Goal: Contribute content: Contribute content

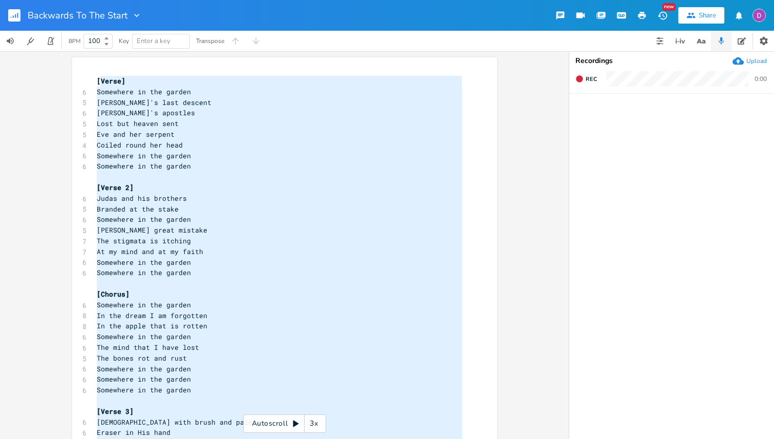
scroll to position [322, 0]
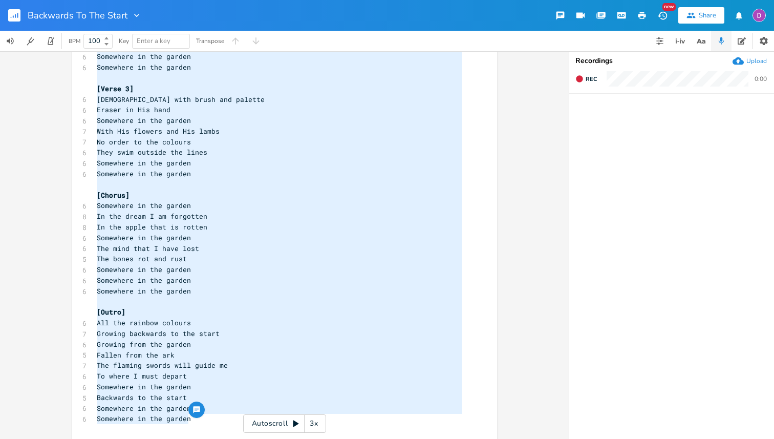
click at [756, 57] on div "Upload" at bounding box center [756, 61] width 20 height 8
click at [621, 15] on icon "button" at bounding box center [621, 15] width 9 height 9
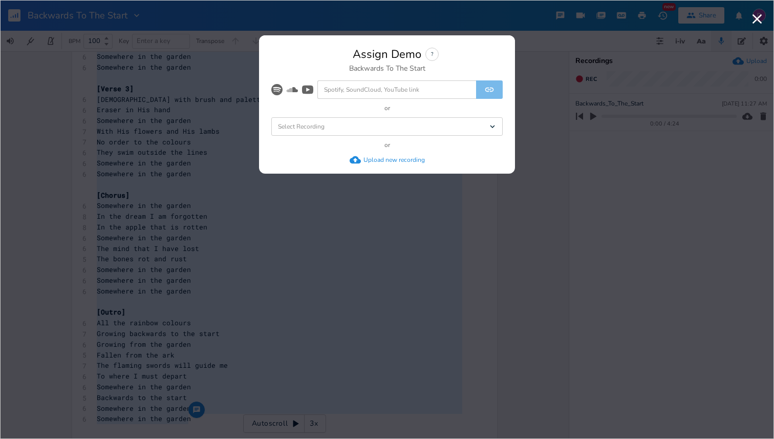
click at [407, 128] on div "Select Recording Dropdown" at bounding box center [386, 126] width 231 height 18
click at [386, 149] on li "Backwards_To_The_Start" at bounding box center [388, 145] width 227 height 18
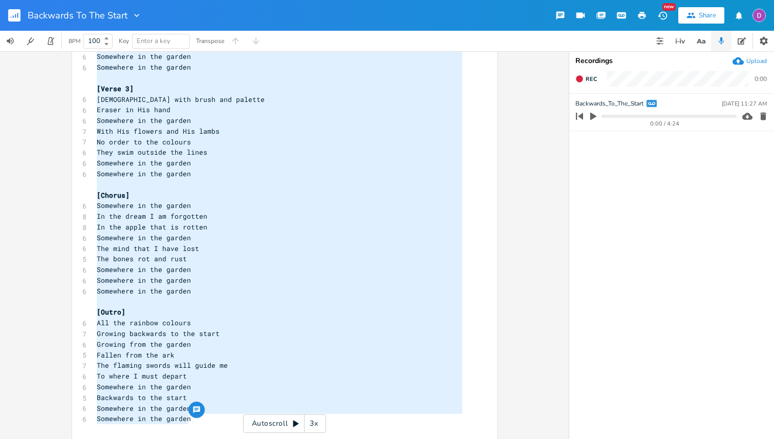
click at [593, 113] on icon "button" at bounding box center [593, 116] width 9 height 9
click at [270, 117] on pre "Somewhere in the garden" at bounding box center [280, 120] width 370 height 11
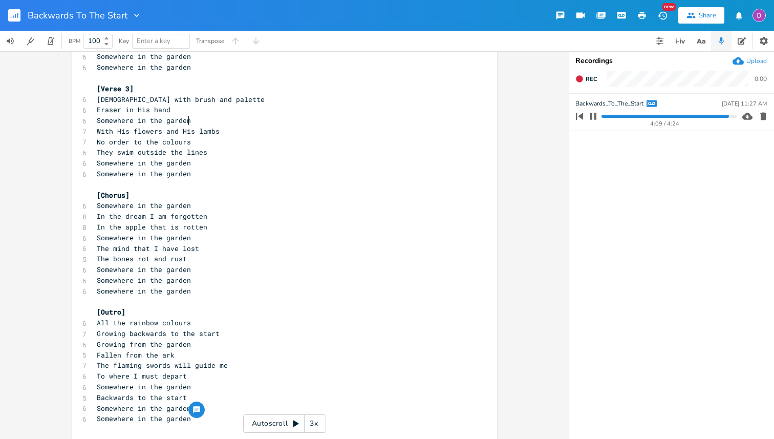
scroll to position [0, 0]
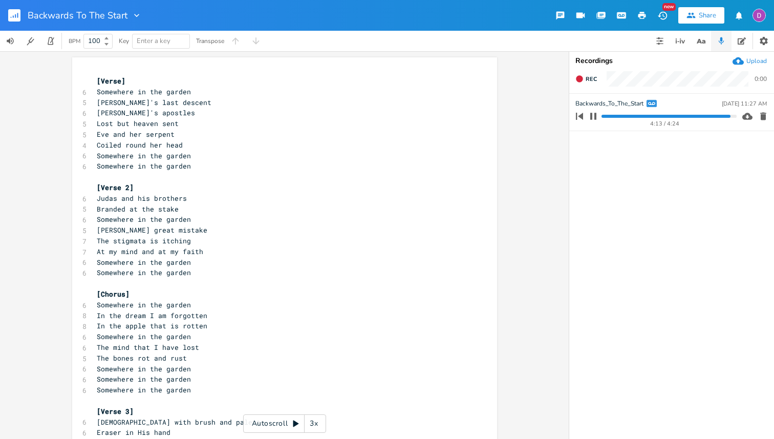
click at [97, 80] on span "[Verse]" at bounding box center [111, 80] width 29 height 9
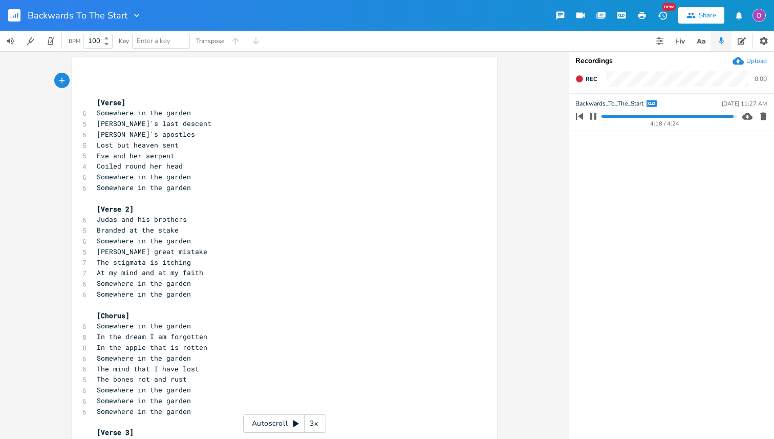
click at [594, 116] on icon "button" at bounding box center [593, 116] width 6 height 7
click at [125, 82] on pre "​" at bounding box center [280, 81] width 370 height 11
type textarea "Pretty myc"
type textarea "uch all in C, oretty sn"
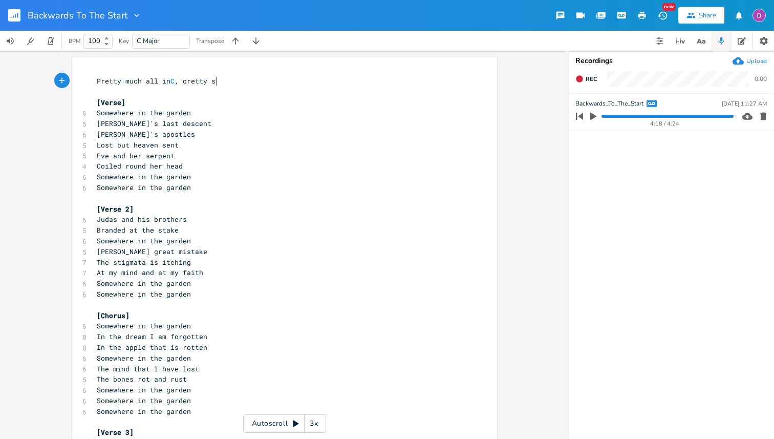
scroll to position [0, 63]
type textarea "pretty simplke fi"
type textarea "e g"
type textarea "finger ou"
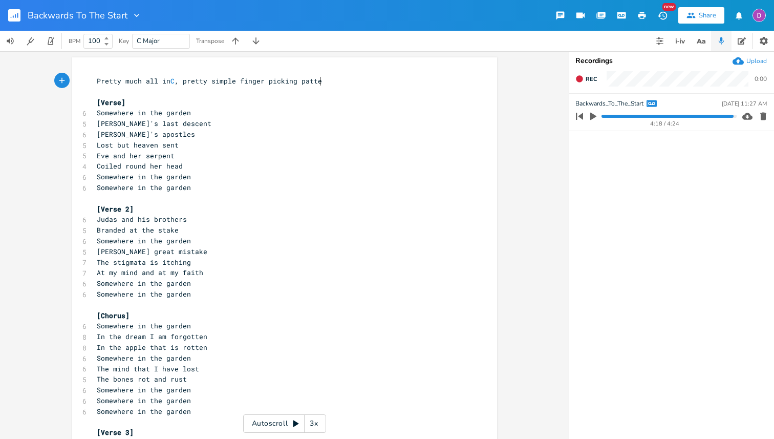
type textarea "picking patter"
type textarea "rn, just play around with it"
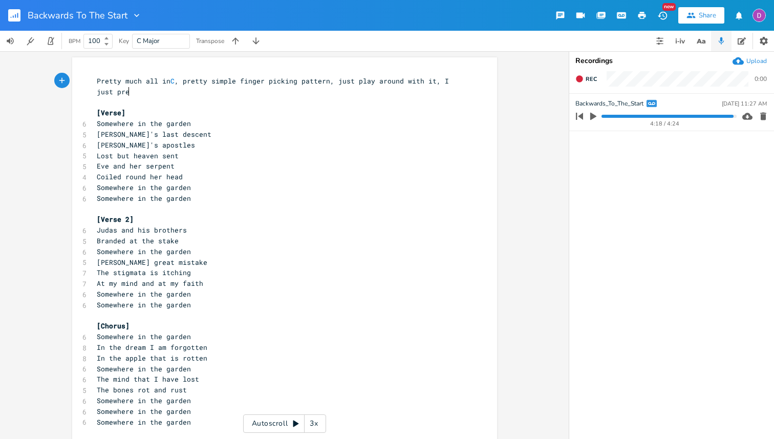
type textarea ", I just prett"
type textarea "lay it different be"
type textarea "between each verse and the extra bt"
type textarea "its/"
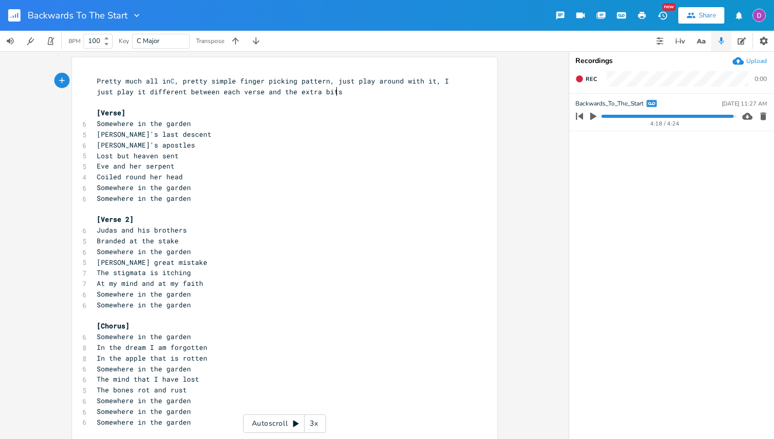
type textarea "."
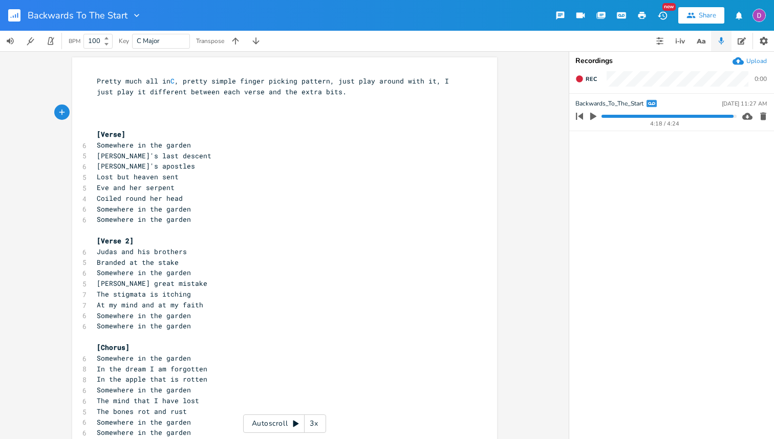
click at [59, 113] on icon "button" at bounding box center [62, 113] width 6 height 6
click at [80, 111] on icon "button" at bounding box center [81, 111] width 2 height 2
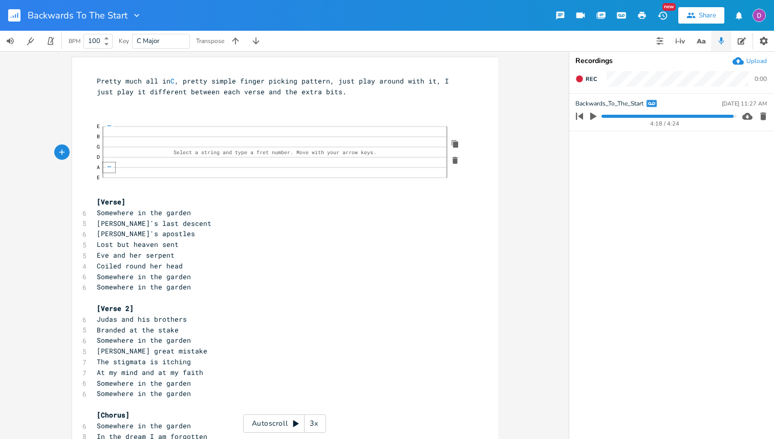
click at [107, 166] on span "—" at bounding box center [108, 167] width 7 height 6
click span "—"
click div "—"
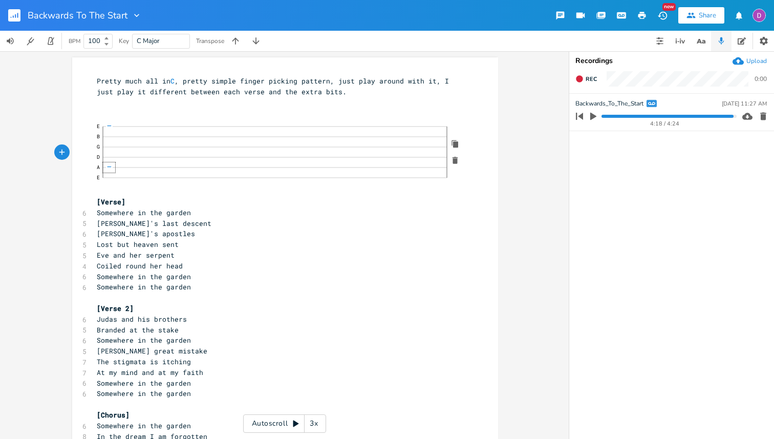
click div "—"
click span "—"
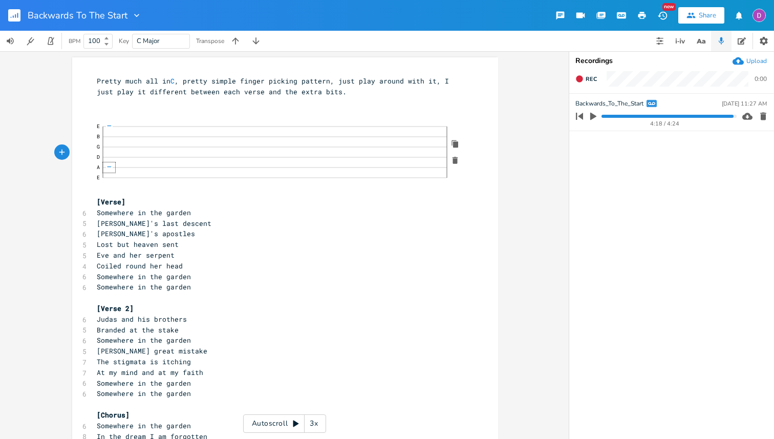
click span "—"
click div "—"
click span "—"
click at [134, 192] on pre "E | B 0 h 1 3 p 1 1 1 | G 0 3 p 0 0 0 | D 3 p 2 | A 3 3 3 | E |" at bounding box center [280, 157] width 371 height 78
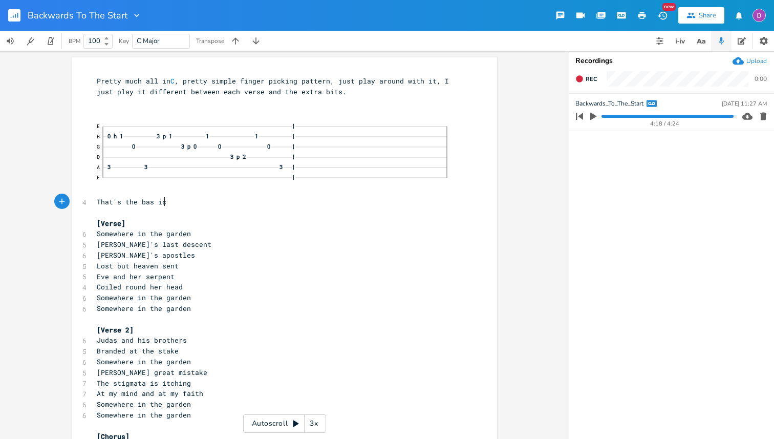
scroll to position [0, 51]
type textarea "That's the bas ic"
type textarea "c"
type textarea "ic pattern, however sometimes I start on"
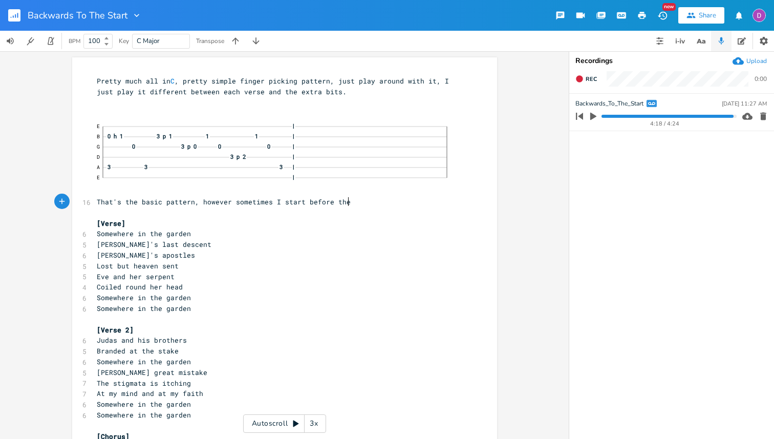
type textarea "before the ha"
type textarea "first b"
type textarea "[PERSON_NAME]"
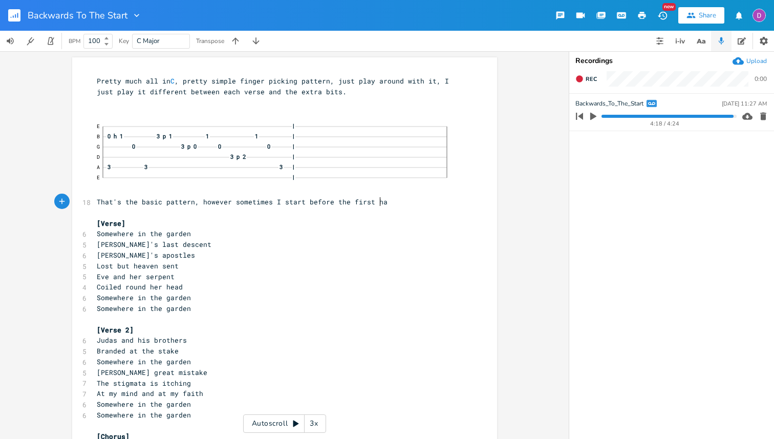
type textarea "nmn"
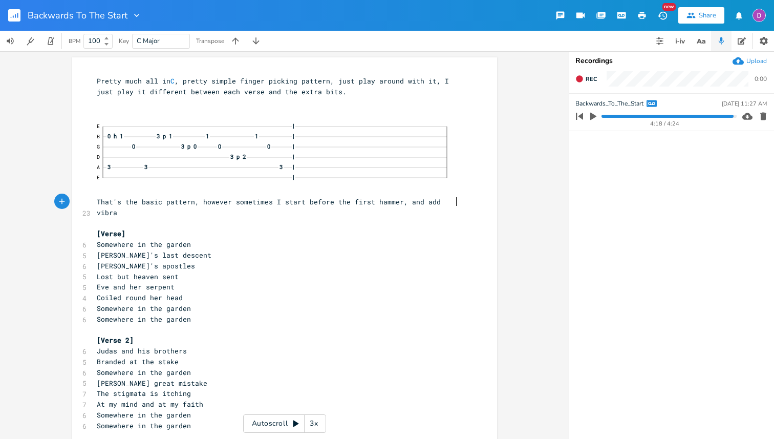
scroll to position [0, 68]
type textarea "mmer, and add vibrato for an exta"
type textarea "ra half beat on the hammer"
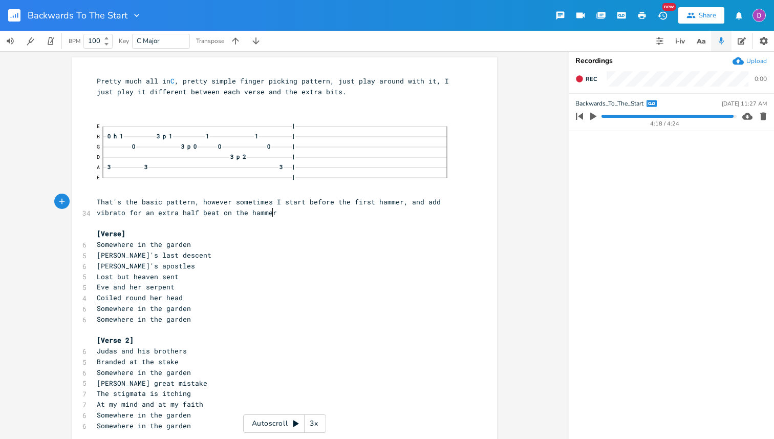
click at [311, 202] on span "That's the basic pattern, however sometimes I start before the first hammer, an…" at bounding box center [271, 207] width 348 height 20
type textarea "after"
type textarea "(3p1)"
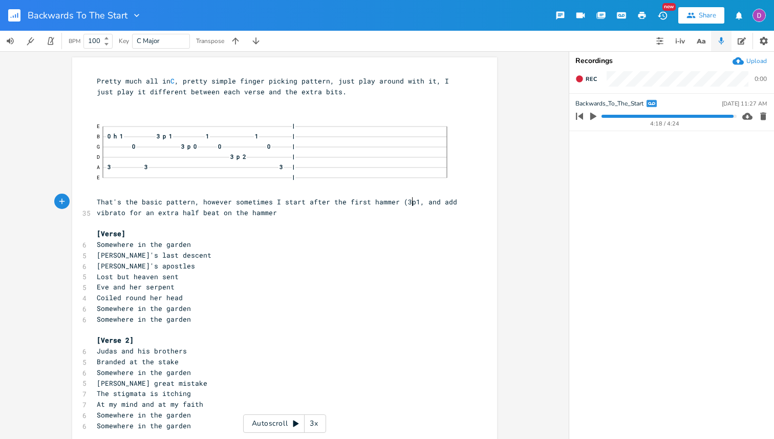
scroll to position [0, 17]
click at [243, 211] on span "That's the basic pattern, however sometimes I start after the first hammer (3p1…" at bounding box center [281, 207] width 369 height 20
type textarea "0h1"
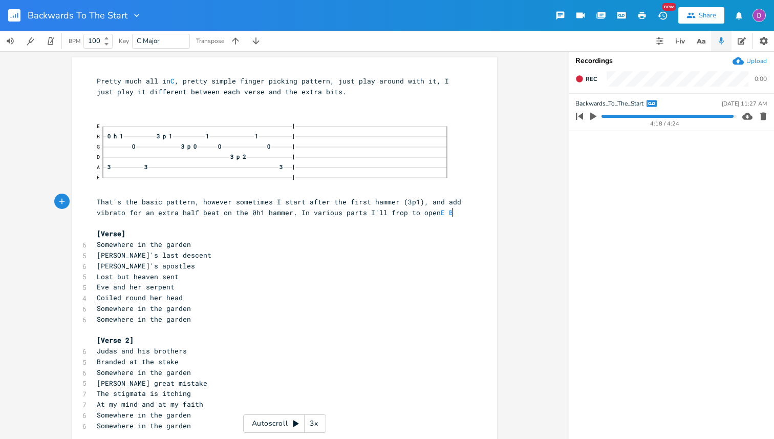
type textarea ". In various parts I'll frop to open E B G"
type textarea "d"
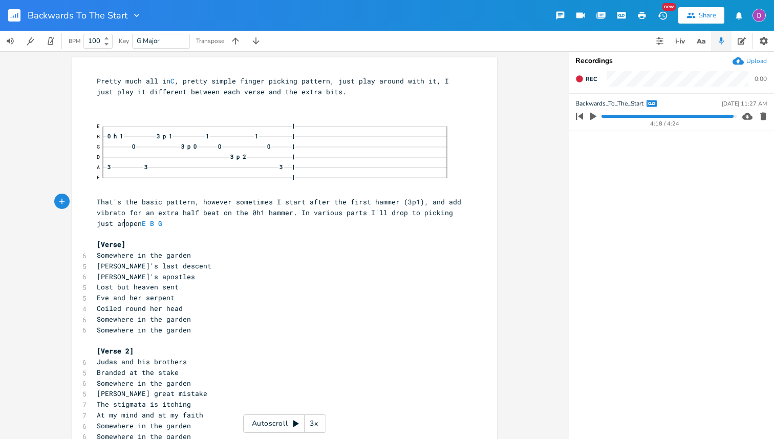
type textarea "picking just an"
type textarea "bt"
type textarea "it and back to the main patterm"
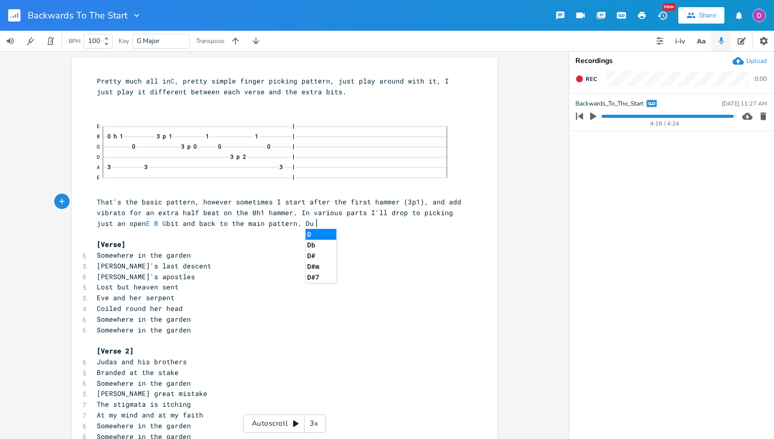
scroll to position [0, 17]
type textarea "n. Dur"
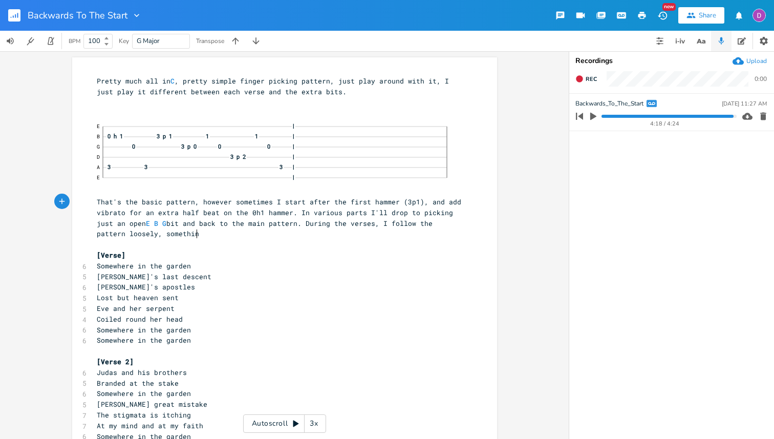
type textarea "ring the verses, I follow the pattern loosely, something l"
type textarea "jus"
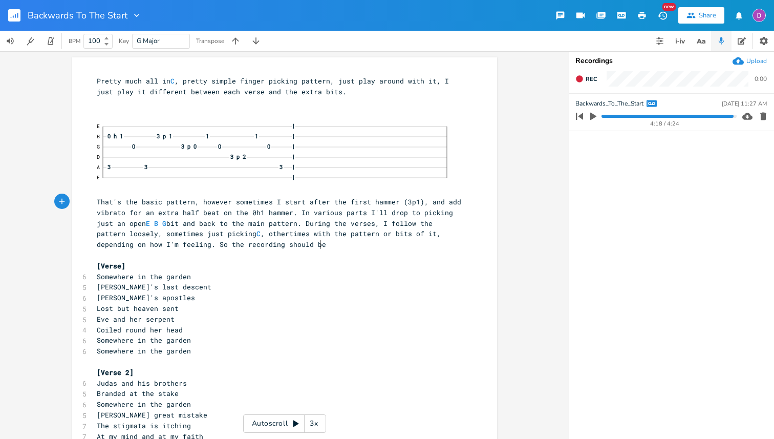
type textarea "[PERSON_NAME] just picking C, othertimes with the pattern or bits of it, depend…"
type textarea "... interesting,"
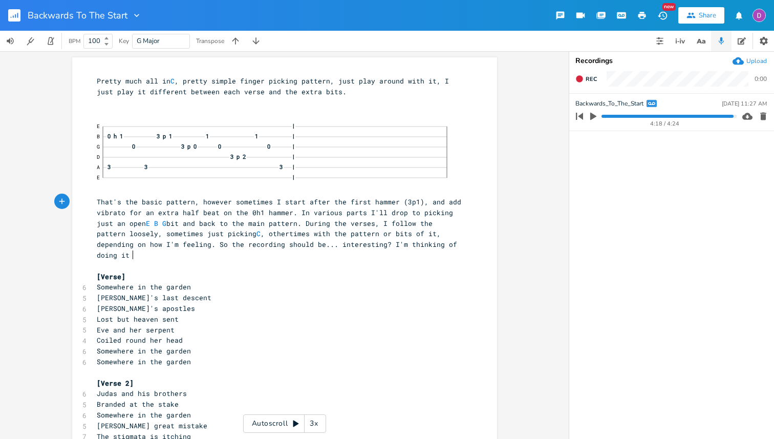
scroll to position [0, 83]
type textarea "? I'm thinking of doing it on"
type textarea "a couple"
type textarea "three [PERSON_NAME]"
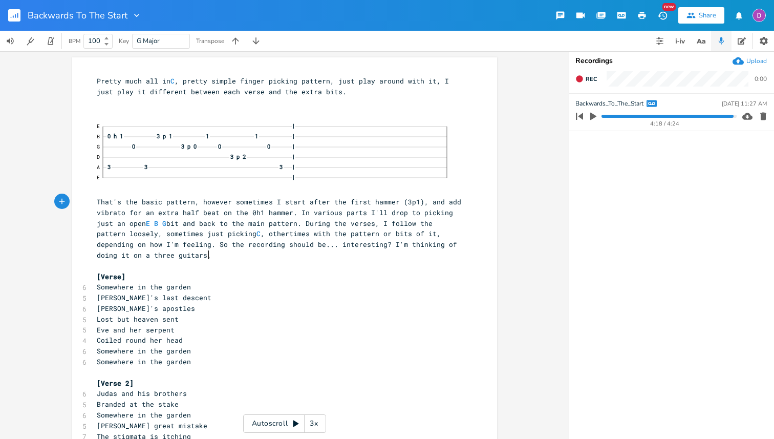
scroll to position [0, 12]
type textarea "ars, acoustic distrcot"
type textarea "and disto"
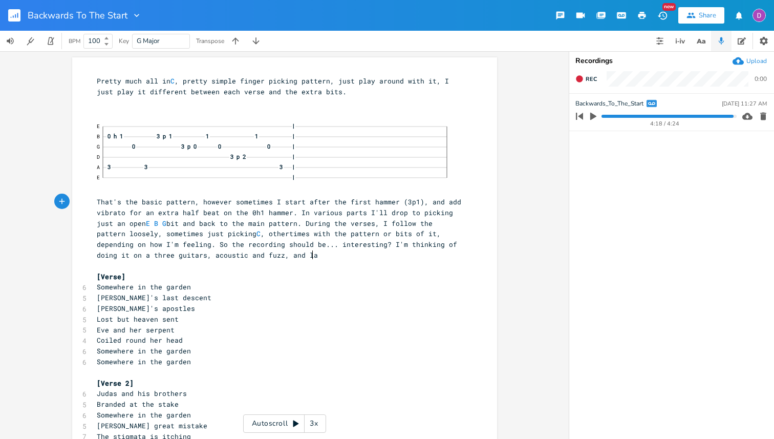
type textarea "fuzz, and layer"
type textarea "ing"
type textarea "ering them t"
type textarea "into a noisy ness"
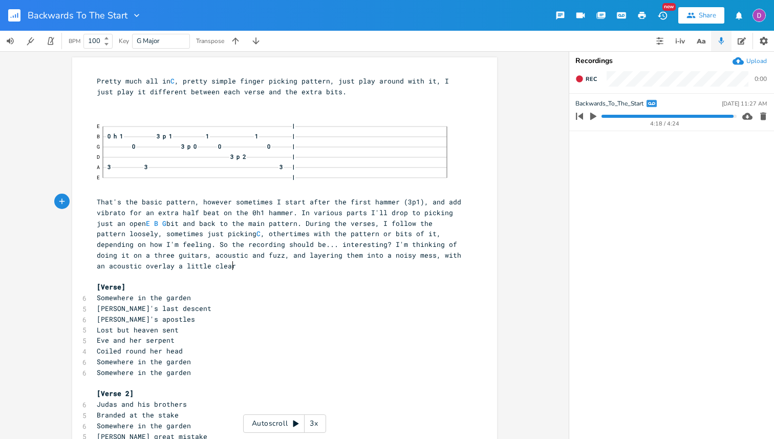
scroll to position [0, 136]
type textarea "mess, with an acoustic overlay a little clearer. Just rhythmic kicks for percus…"
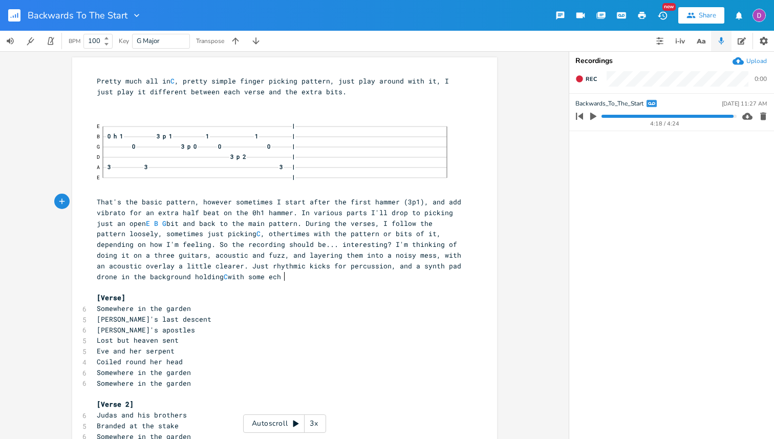
scroll to position [0, 155]
type textarea "drone in the background holding C with some echo"
type textarea "."
click at [210, 251] on span "That's the basic pattern, however sometimes I start after the first hammer (3p1…" at bounding box center [281, 239] width 369 height 84
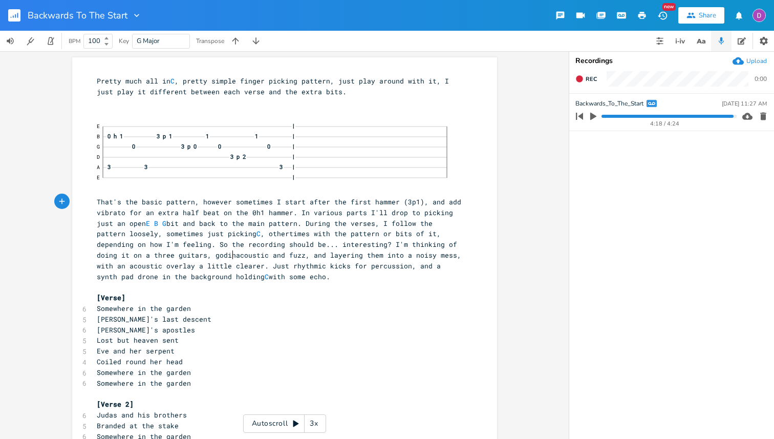
type textarea "godinm,"
type textarea ","
type textarea "tele with extra"
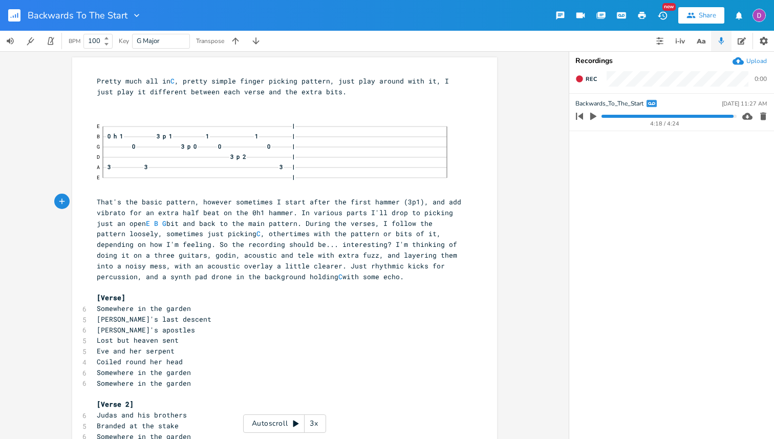
click at [579, 115] on icon "button" at bounding box center [579, 116] width 7 height 7
click at [592, 116] on icon "button" at bounding box center [593, 117] width 6 height 8
click at [135, 278] on span "That's the basic pattern, however sometimes I start after the first hammer (3p1…" at bounding box center [281, 239] width 369 height 84
type textarea "[DATE]"
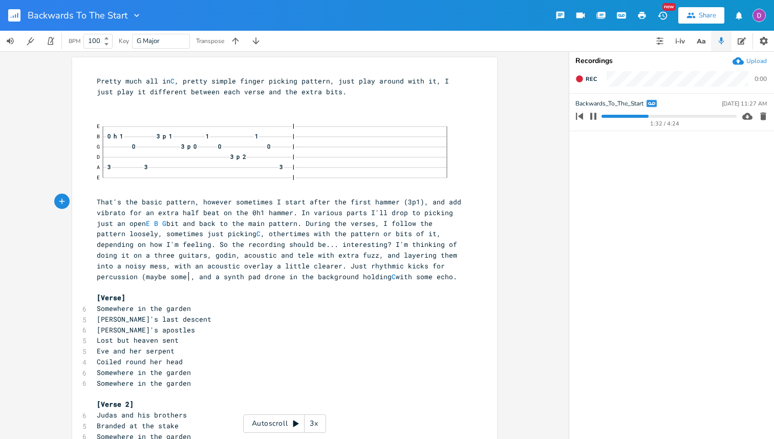
type textarea "(maybe some ha"
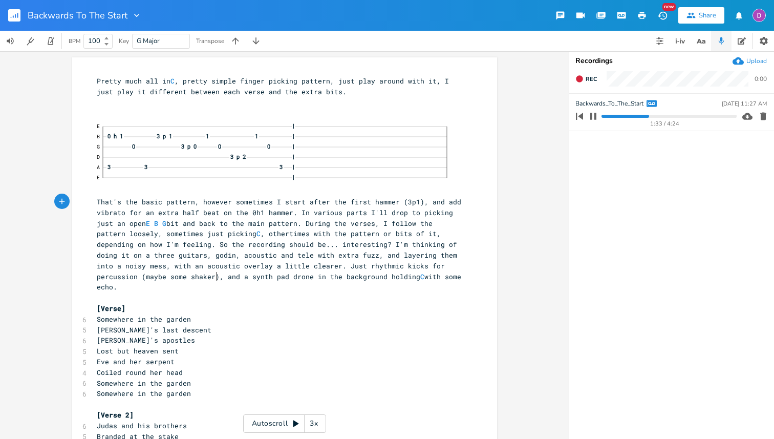
scroll to position [0, 22]
type textarea "shaker)"
click at [11, 16] on rect "button" at bounding box center [14, 15] width 12 height 12
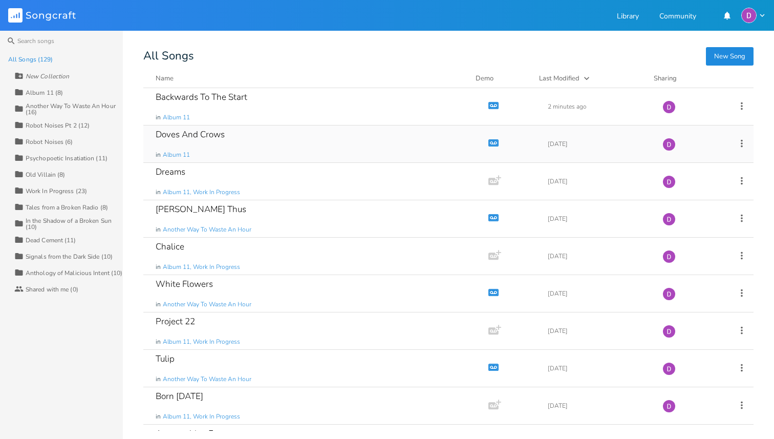
click at [240, 136] on div "Doves And Crows in Album 11" at bounding box center [314, 143] width 316 height 37
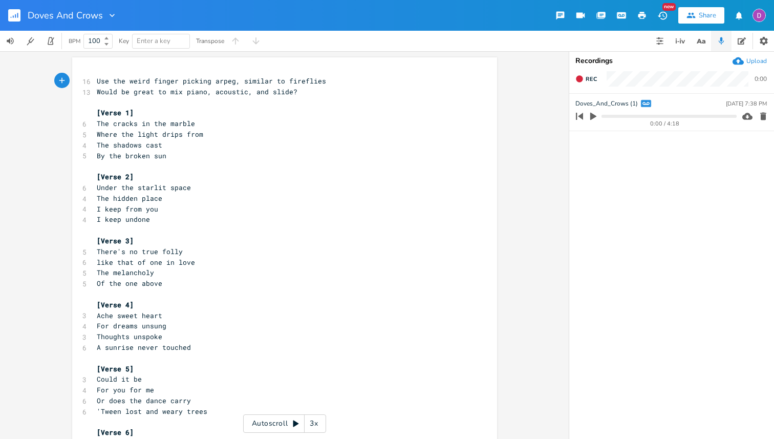
click at [590, 114] on icon "button" at bounding box center [593, 117] width 6 height 8
click at [590, 114] on icon "button" at bounding box center [593, 116] width 6 height 7
